Goal: Task Accomplishment & Management: Use online tool/utility

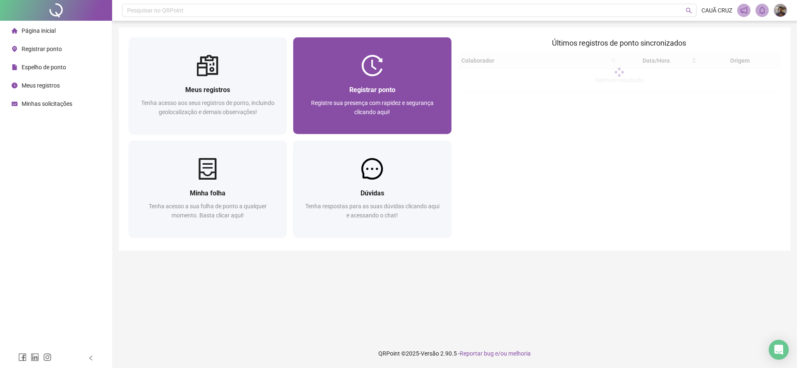
click at [362, 95] on div "Registrar ponto Registre sua presença com rapidez e segurança clicando aqui!" at bounding box center [372, 105] width 138 height 41
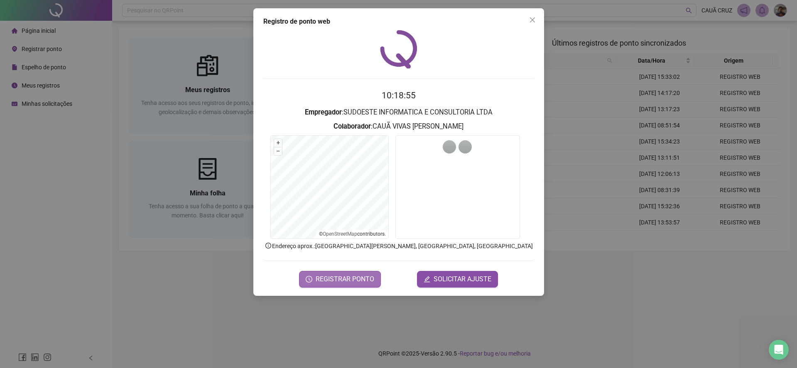
click at [328, 279] on span "REGISTRAR PONTO" at bounding box center [345, 279] width 59 height 10
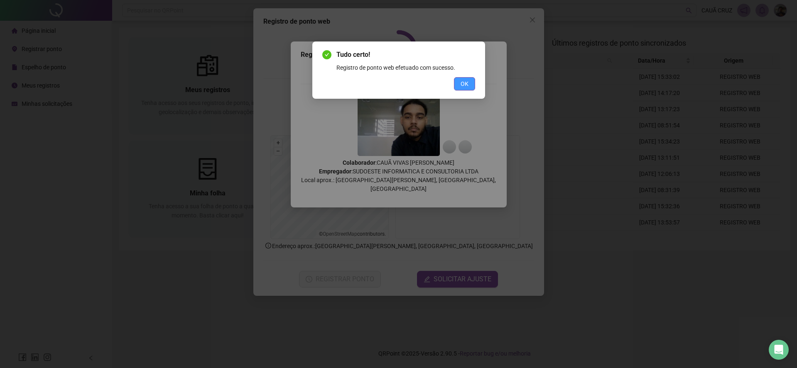
click at [457, 86] on button "OK" at bounding box center [464, 83] width 21 height 13
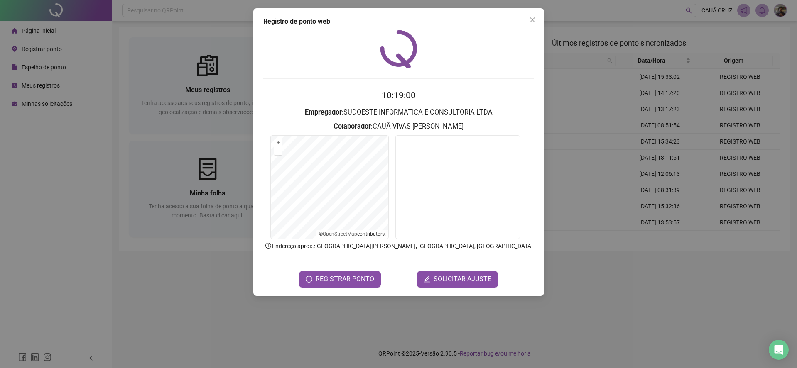
click at [470, 83] on div "Tudo certo! Registro de ponto web efetuado com sucesso. OK" at bounding box center [398, 184] width 797 height 368
click at [532, 19] on icon "close" at bounding box center [531, 19] width 5 height 5
